Goal: Task Accomplishment & Management: Use online tool/utility

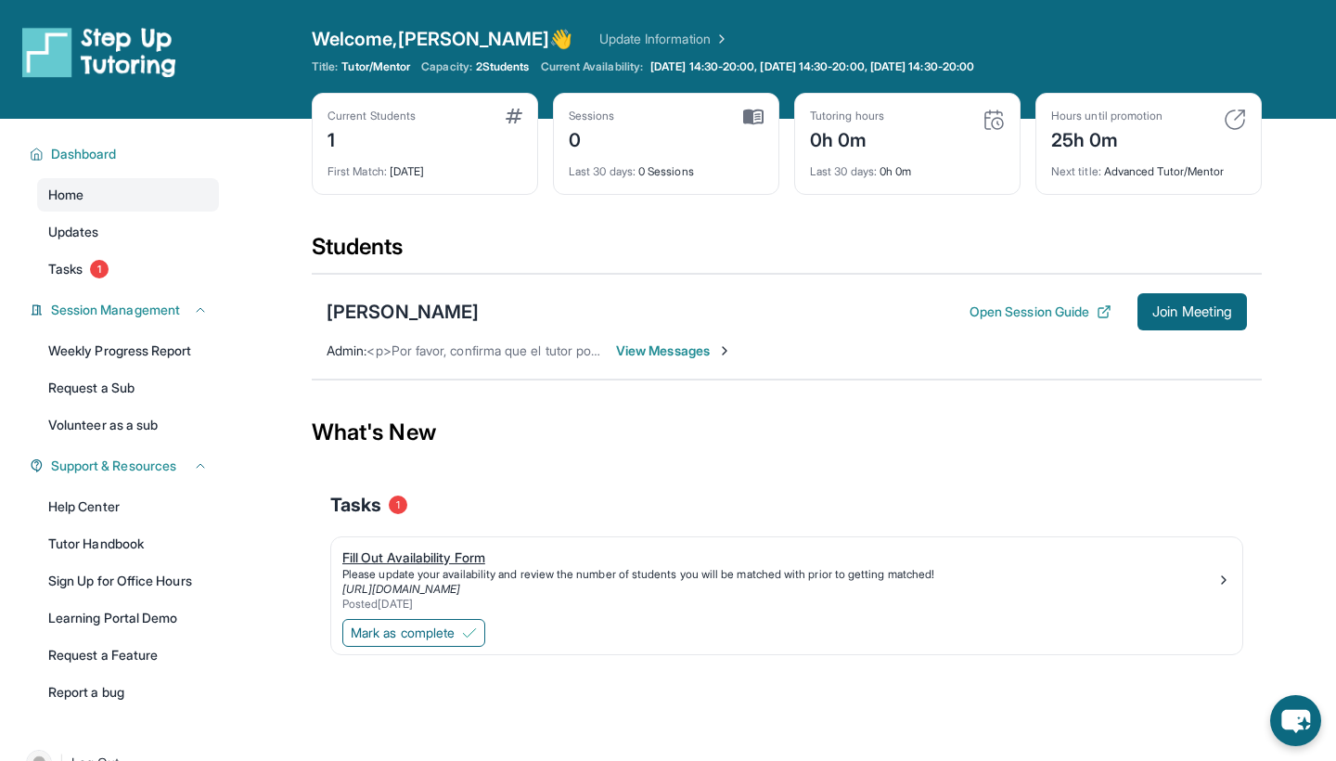
click at [454, 561] on div "Fill Out Availability Form" at bounding box center [779, 557] width 874 height 19
click at [443, 636] on span "Mark as complete" at bounding box center [403, 633] width 104 height 19
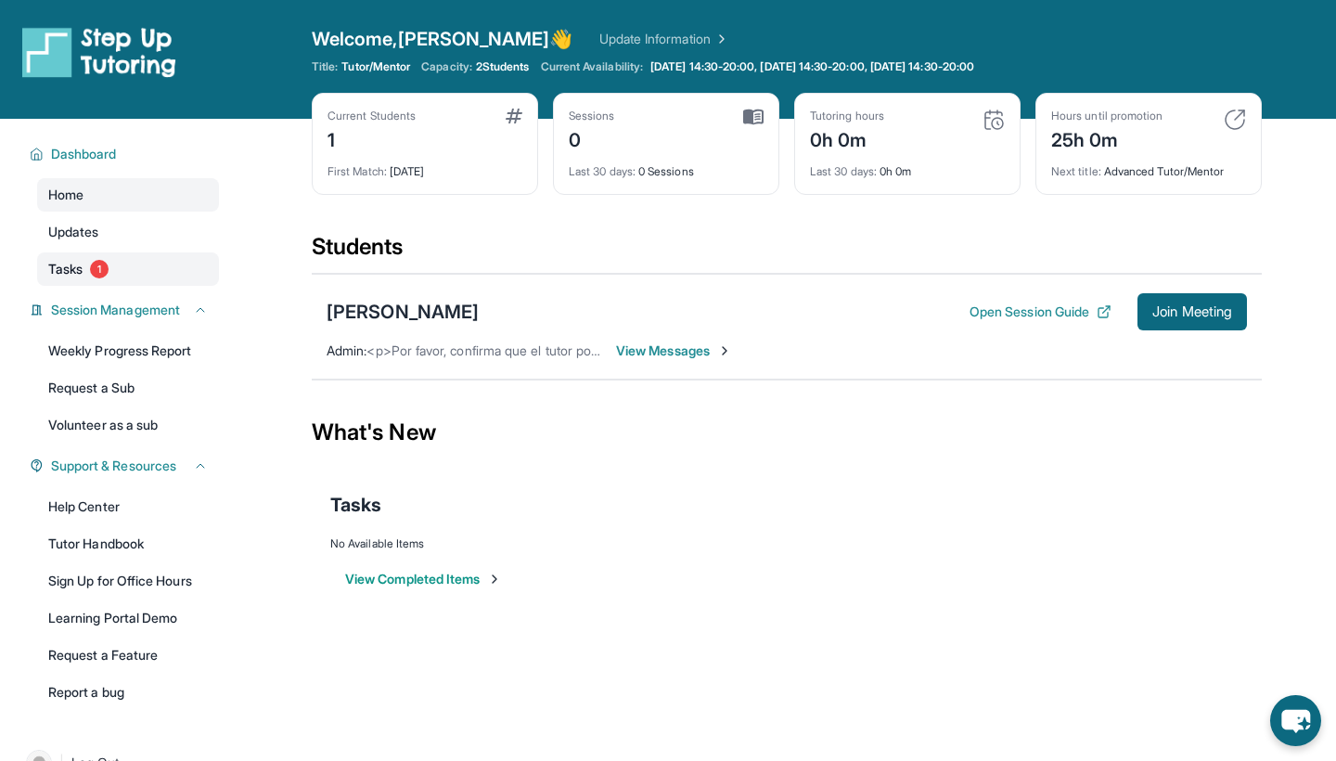
click at [161, 259] on link "Tasks 1" at bounding box center [128, 268] width 182 height 33
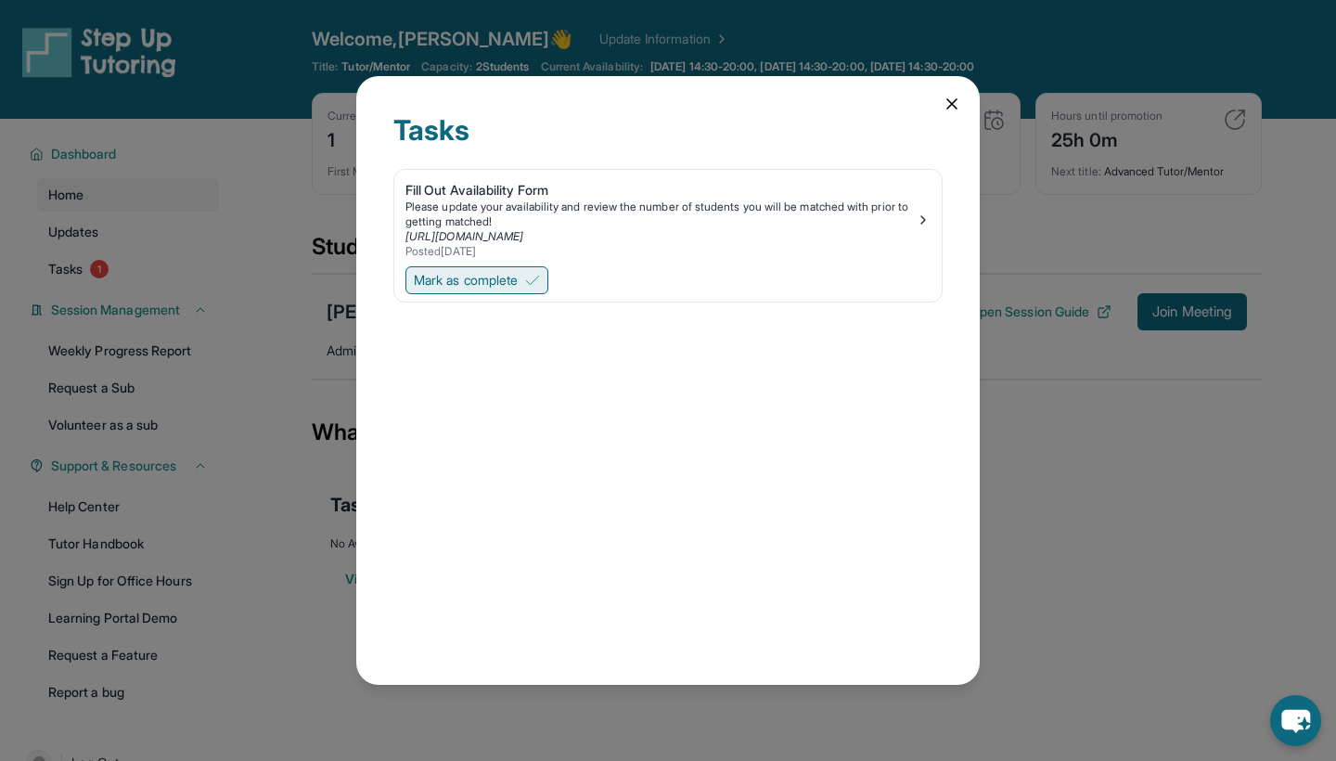
click at [532, 278] on img at bounding box center [532, 280] width 15 height 15
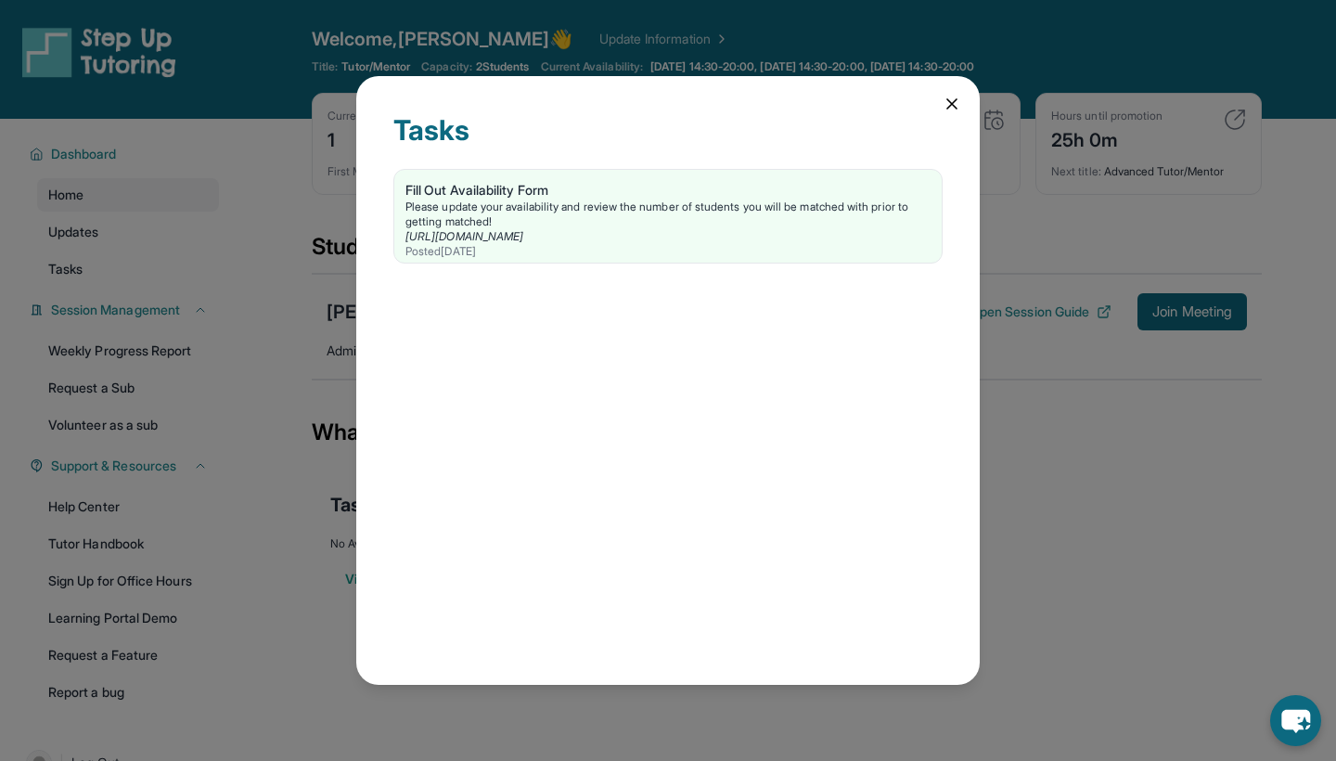
click at [952, 100] on icon at bounding box center [952, 104] width 19 height 19
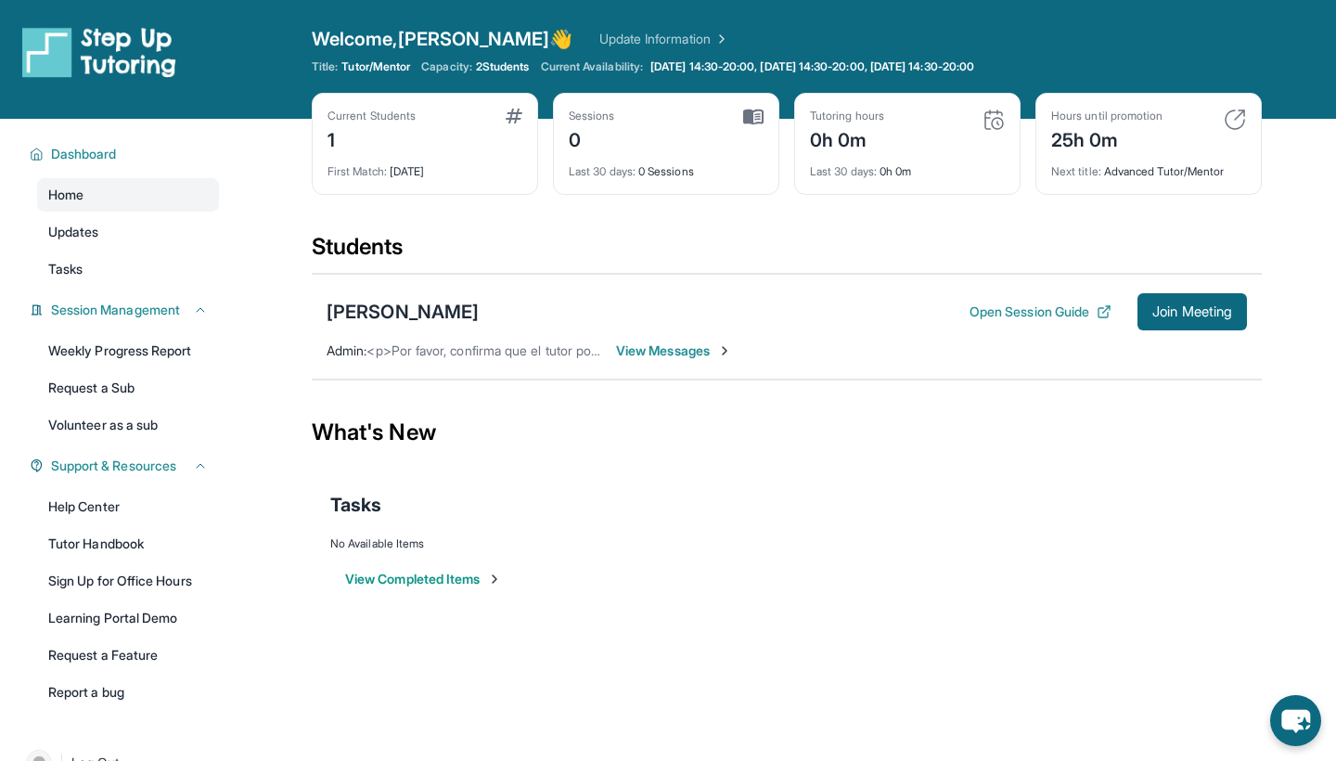
click at [721, 348] on span "View Messages" at bounding box center [674, 350] width 116 height 19
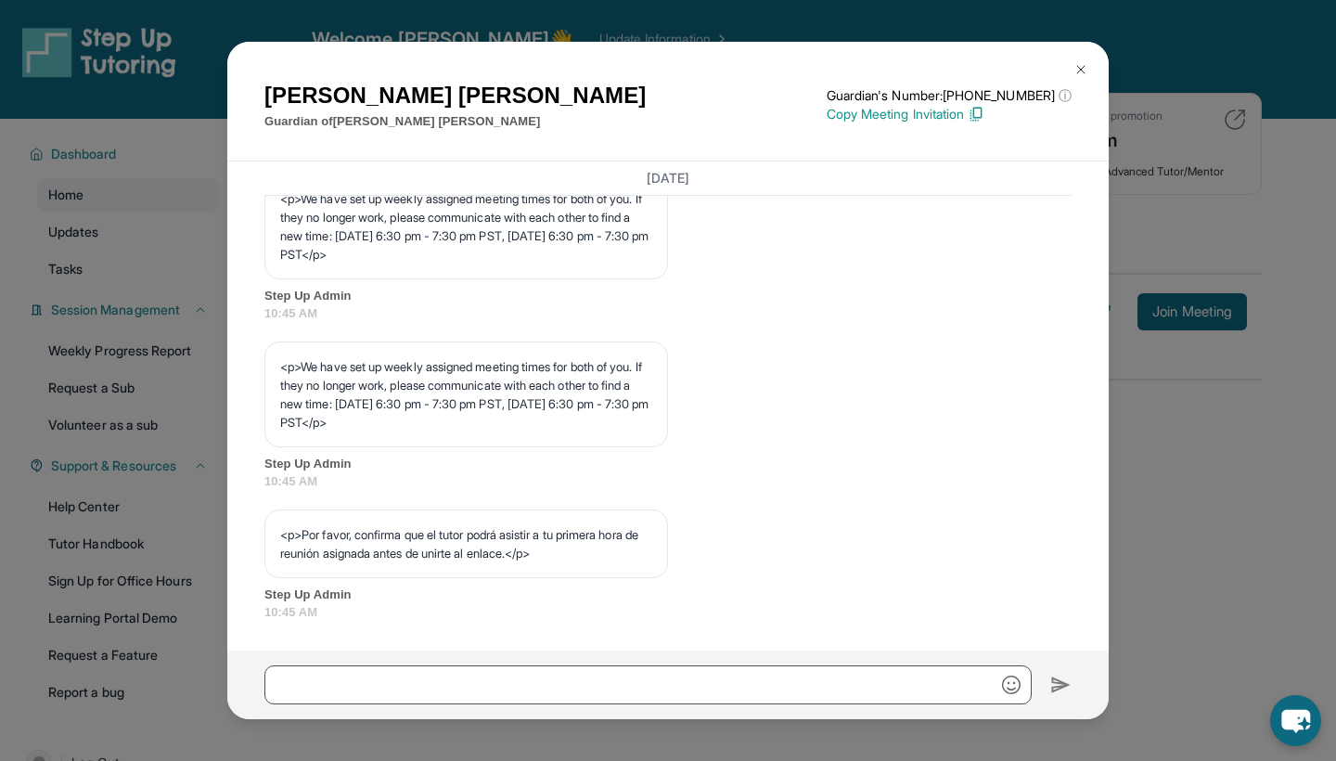
scroll to position [944, 0]
click at [1086, 70] on img at bounding box center [1081, 69] width 15 height 15
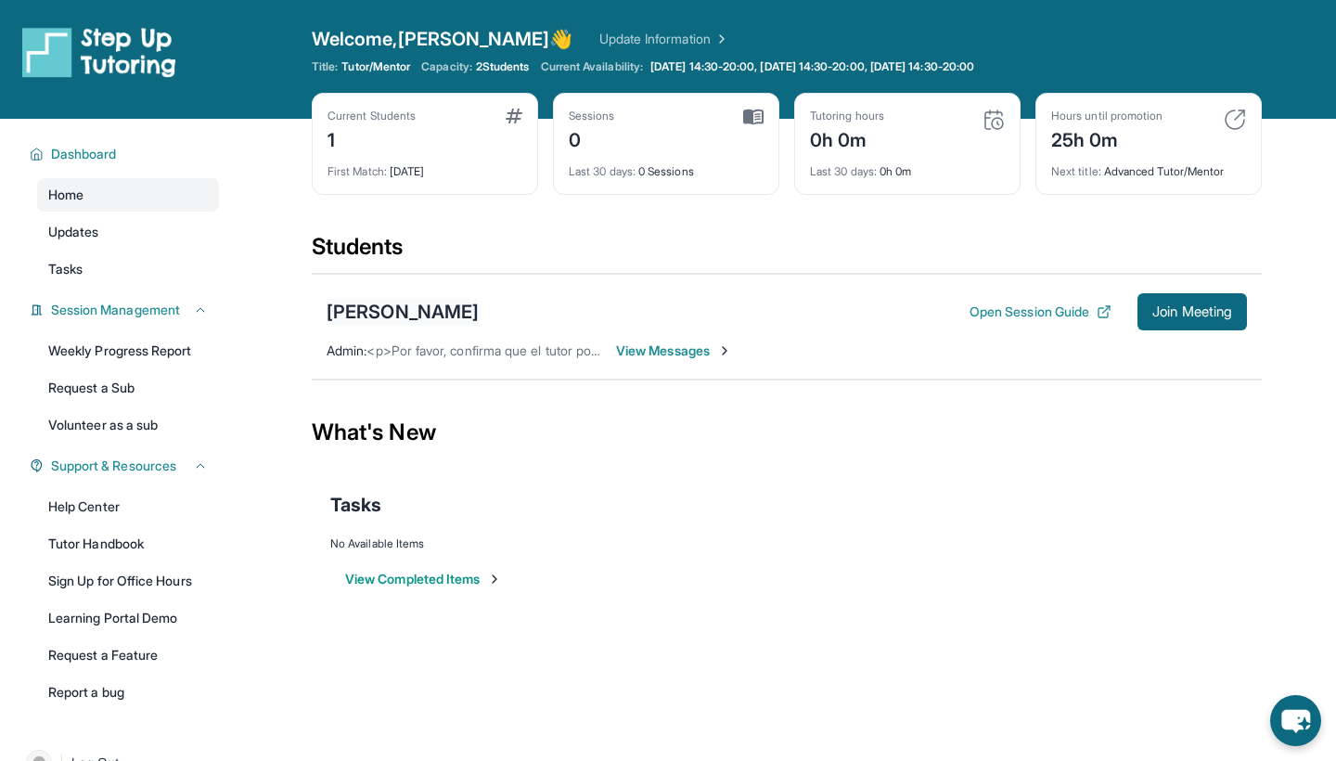
click at [385, 317] on div "[PERSON_NAME]" at bounding box center [403, 312] width 152 height 26
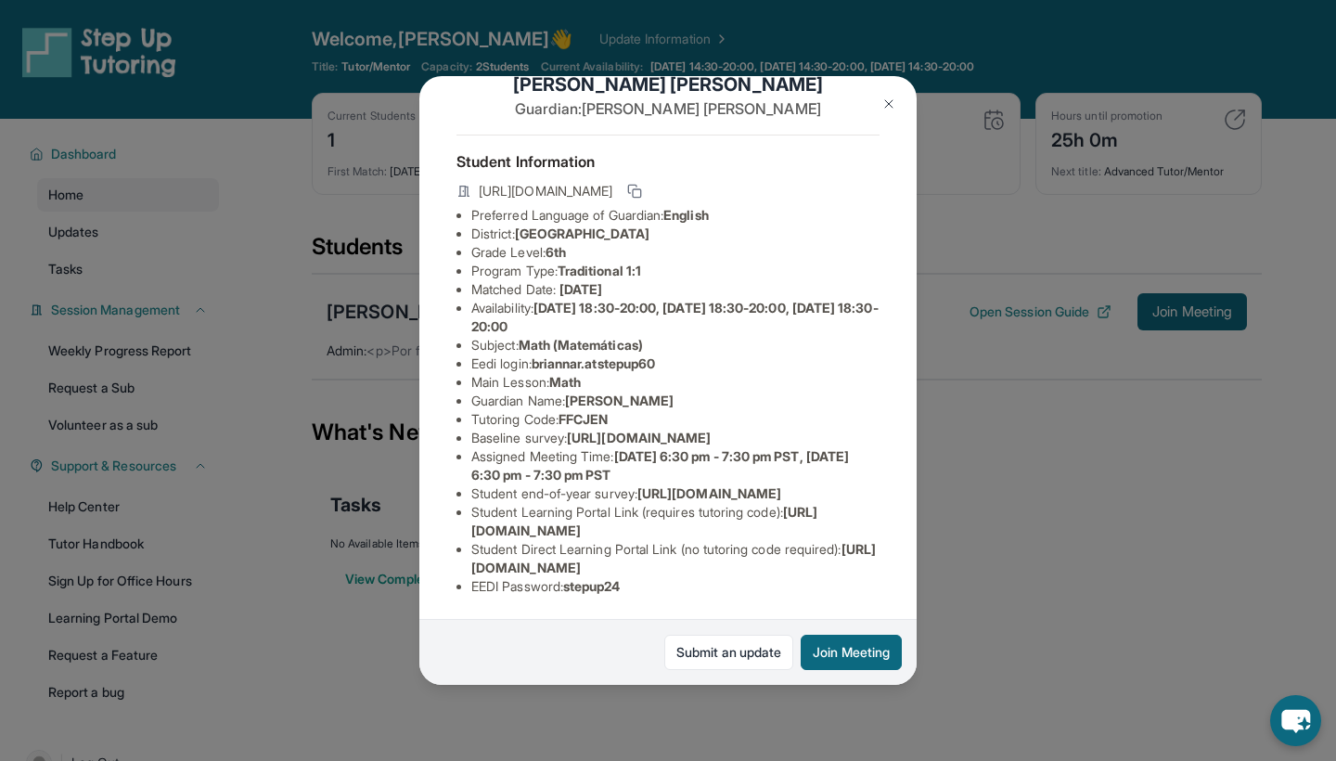
scroll to position [147, 0]
click at [580, 430] on span "https://airtable.com/apprlfn8WjpjBUn2G/shrK0QR6AaNyG5psY?prefill_Type%20of%20Fo…" at bounding box center [639, 438] width 144 height 16
click at [875, 104] on button at bounding box center [888, 103] width 37 height 37
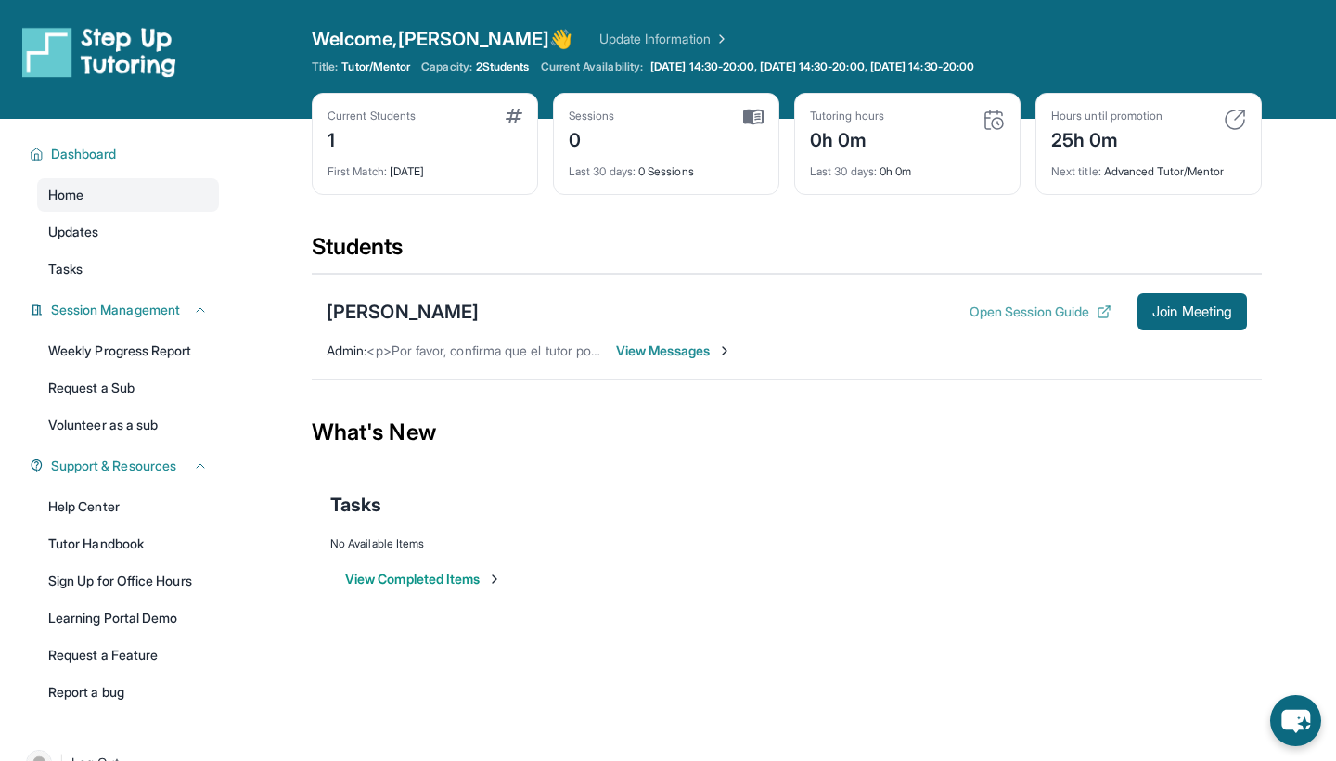
click at [975, 305] on button "Open Session Guide" at bounding box center [1041, 311] width 142 height 19
click at [125, 421] on link "Volunteer as a sub" at bounding box center [128, 424] width 182 height 33
click at [713, 350] on span "View Messages" at bounding box center [674, 350] width 116 height 19
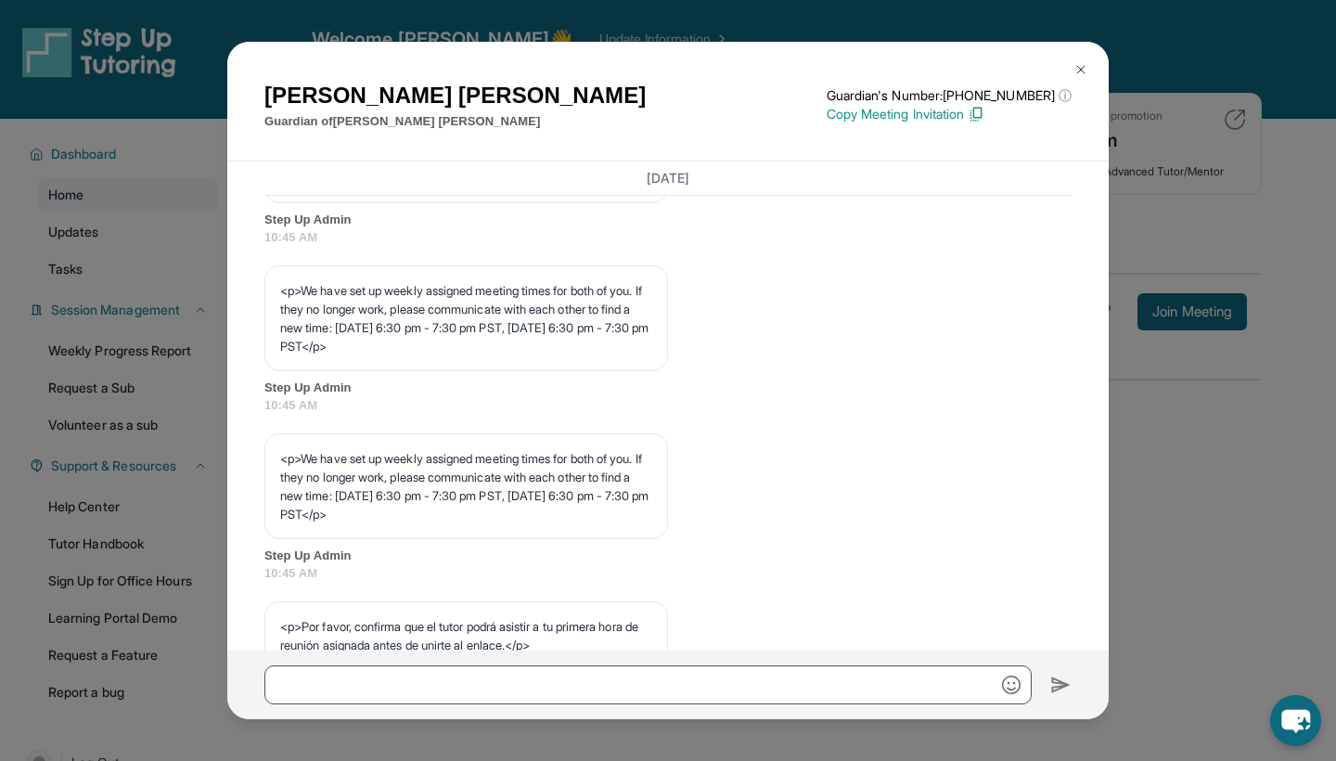
scroll to position [944, 0]
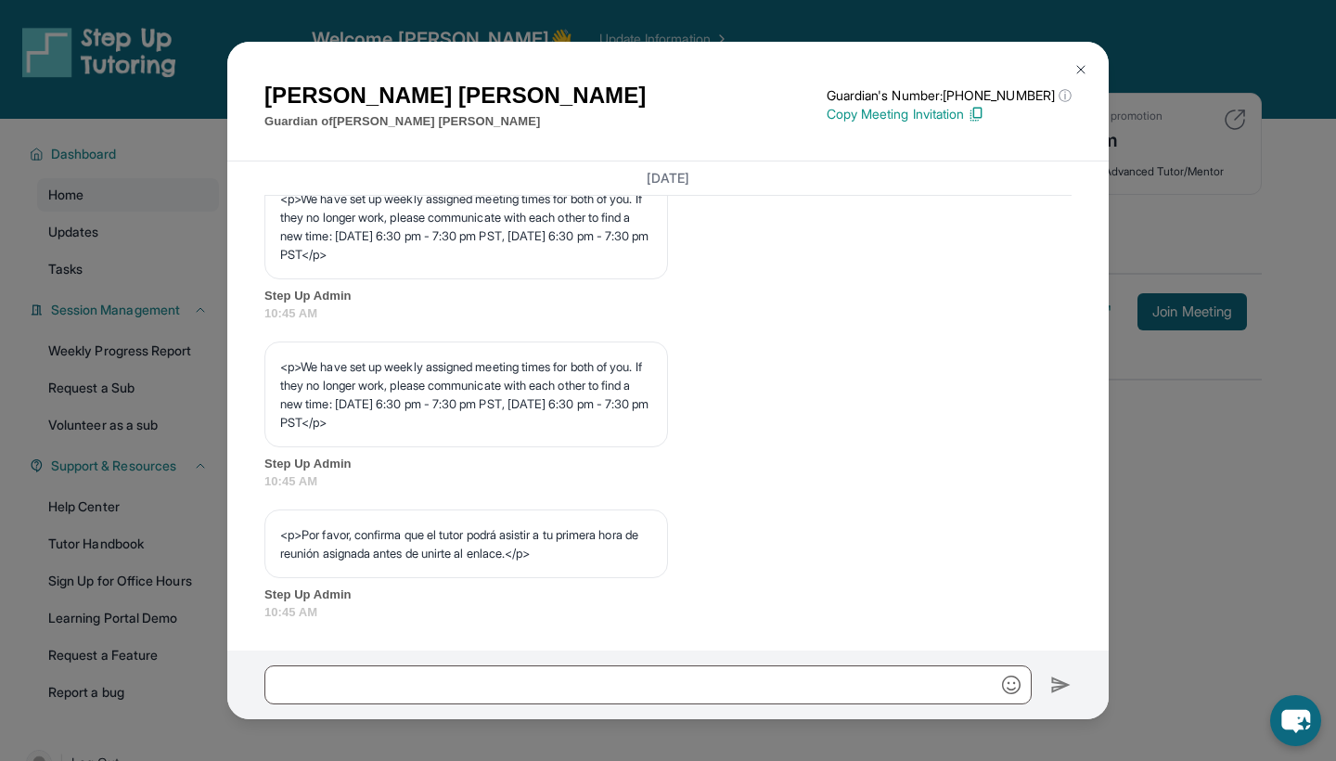
click at [1077, 67] on img at bounding box center [1081, 69] width 15 height 15
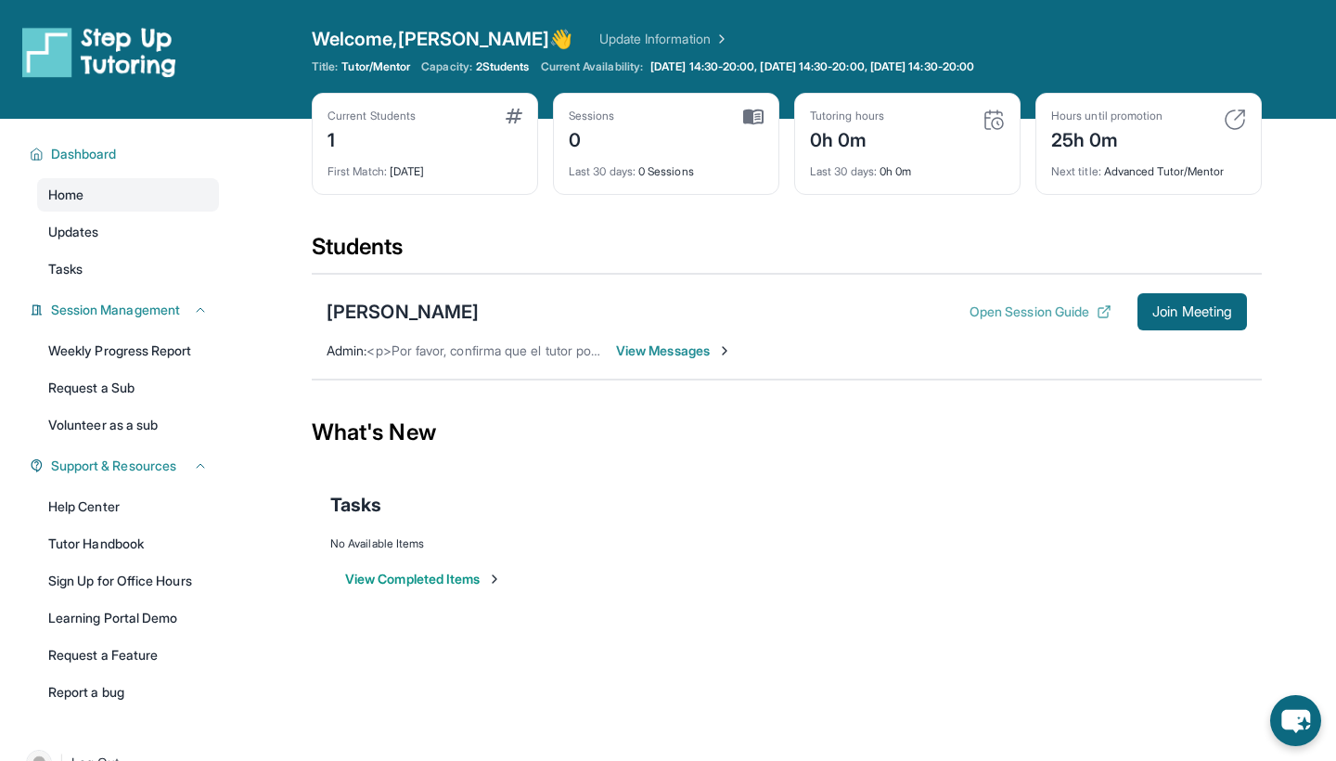
click at [1001, 316] on button "Open Session Guide" at bounding box center [1041, 311] width 142 height 19
click at [1194, 306] on span "Join Meeting" at bounding box center [1192, 311] width 80 height 11
click at [705, 355] on span "View Messages" at bounding box center [674, 350] width 116 height 19
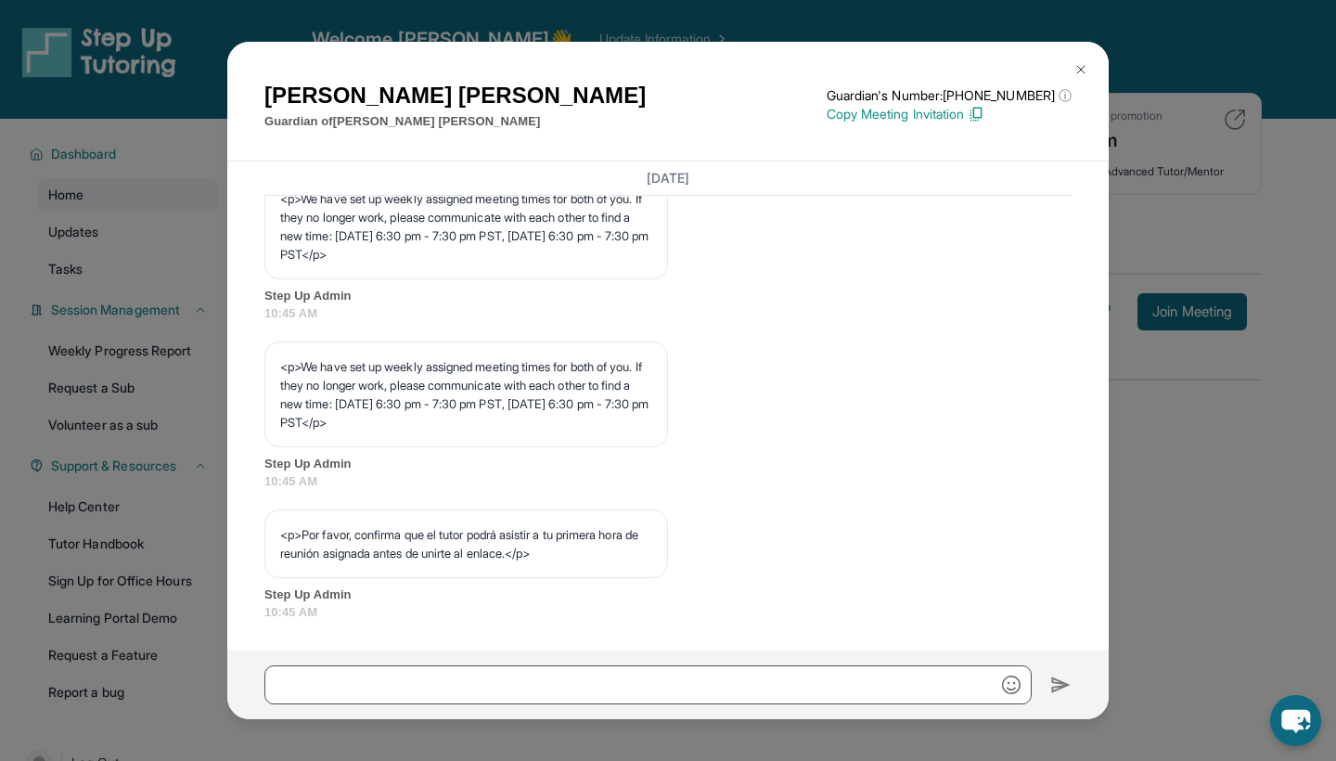
click at [1073, 66] on button at bounding box center [1080, 69] width 37 height 37
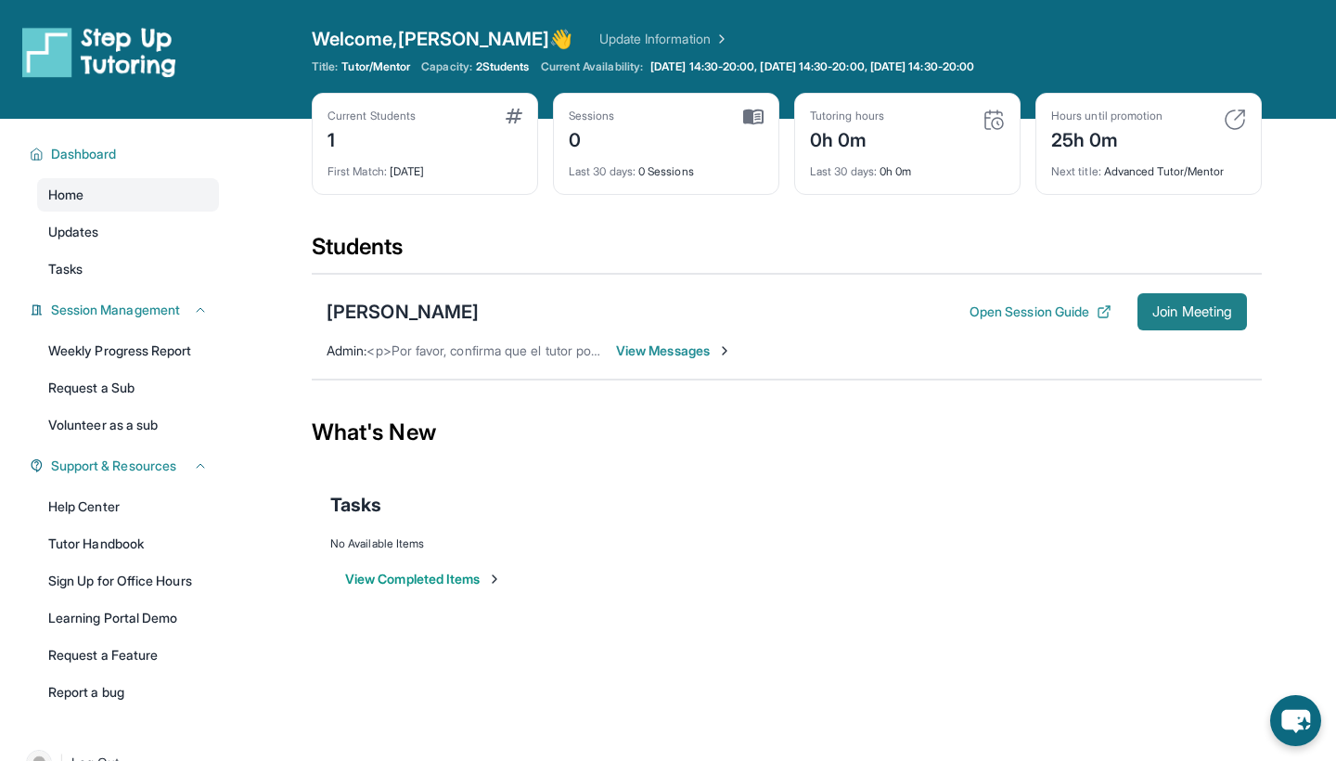
click at [1167, 306] on span "Join Meeting" at bounding box center [1192, 311] width 80 height 11
